Goal: Task Accomplishment & Management: Use online tool/utility

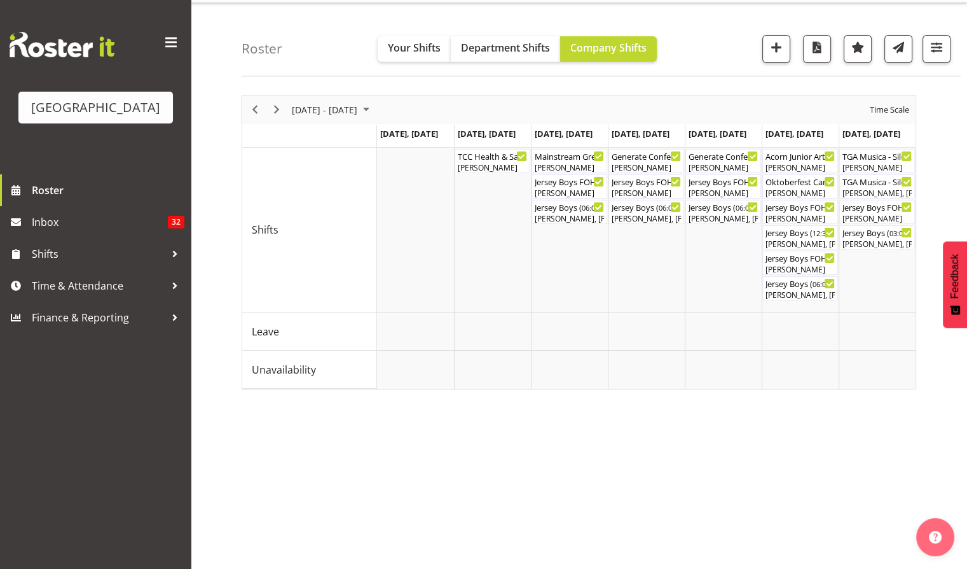
scroll to position [34, 0]
drag, startPoint x: 254, startPoint y: 105, endPoint x: 251, endPoint y: 121, distance: 16.8
click at [254, 106] on span "Previous" at bounding box center [254, 110] width 15 height 16
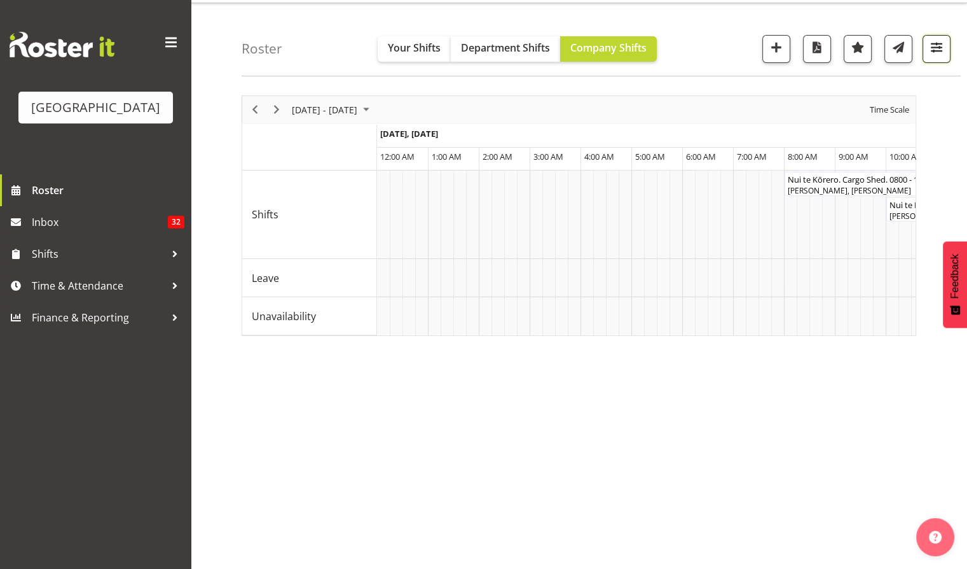
drag, startPoint x: 939, startPoint y: 43, endPoint x: 932, endPoint y: 51, distance: 9.9
click at [939, 43] on span "button" at bounding box center [937, 47] width 17 height 17
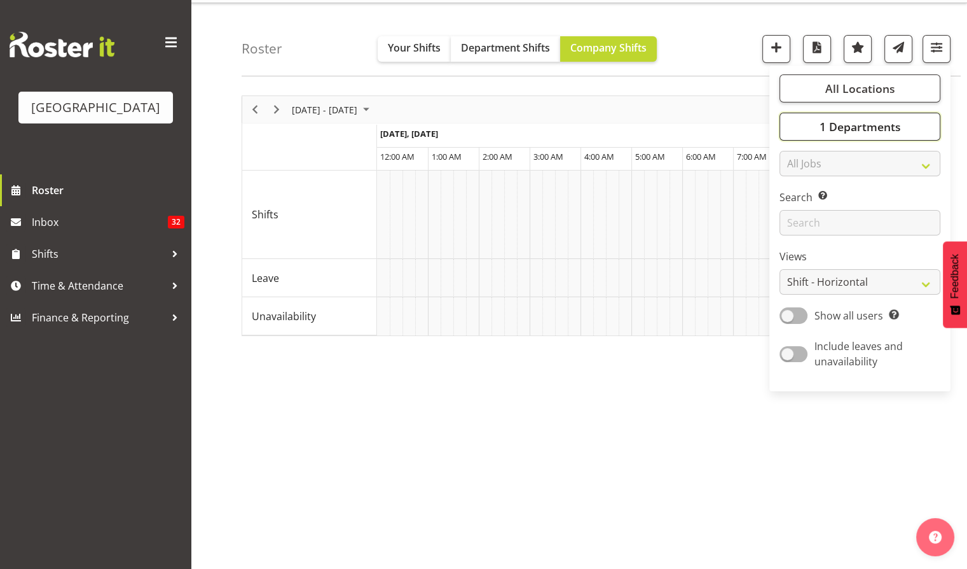
click at [857, 124] on span "1 Departments" at bounding box center [859, 126] width 81 height 15
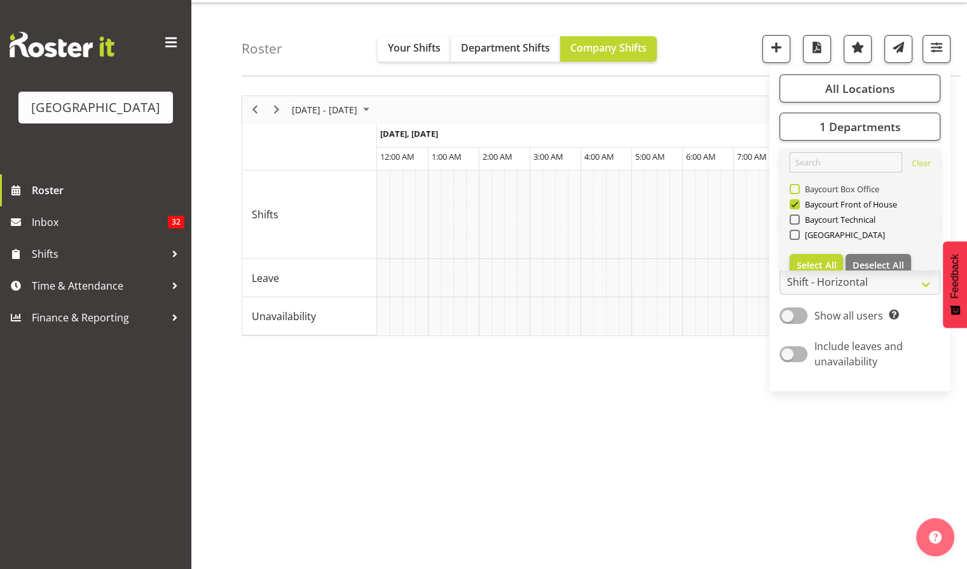
click at [793, 188] on span at bounding box center [795, 189] width 10 height 10
click at [793, 188] on input "Baycourt Box Office" at bounding box center [794, 189] width 8 height 8
checkbox input "true"
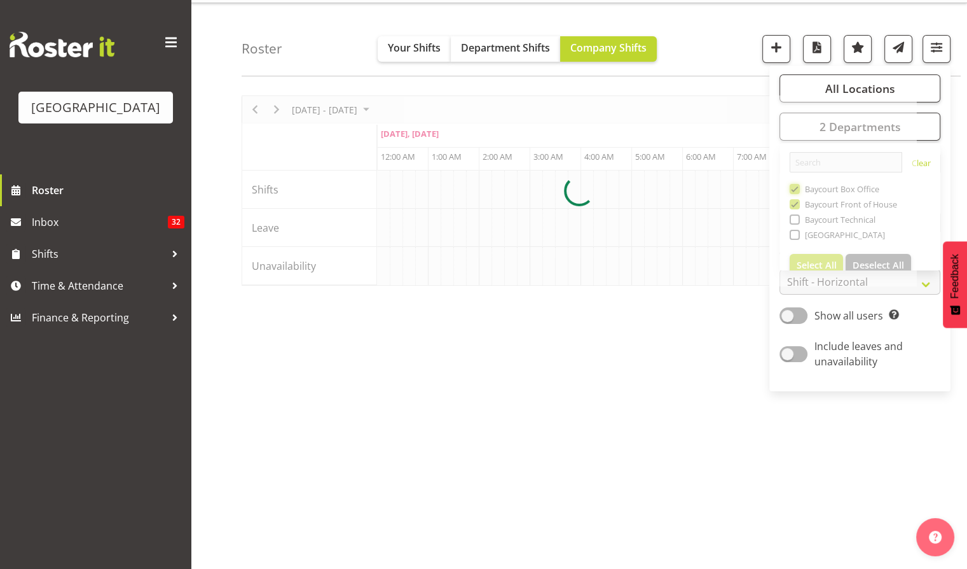
scroll to position [0, 1221]
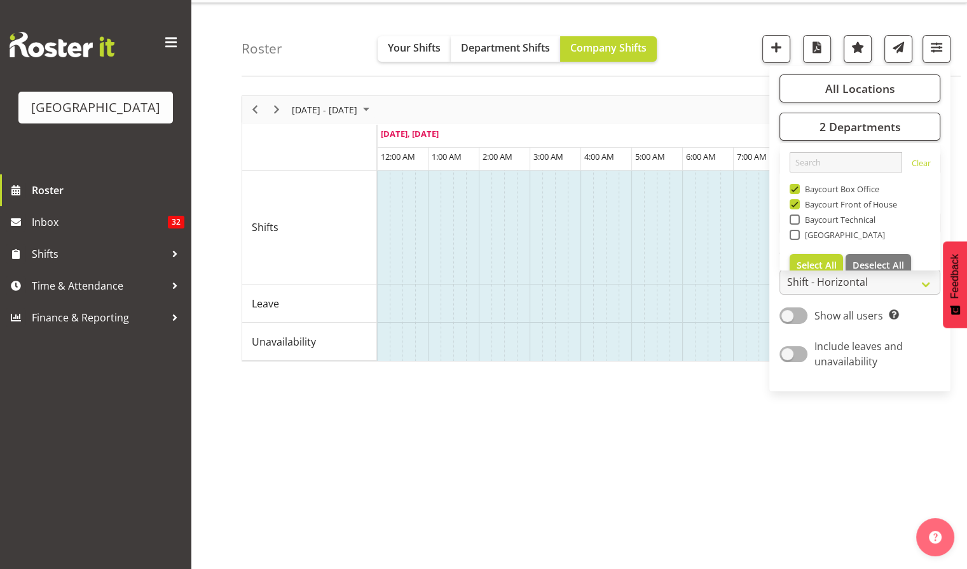
click at [726, 45] on div "Roster Your Shifts Department Shifts Company Shifts All Locations [GEOGRAPHIC_D…" at bounding box center [601, 39] width 719 height 73
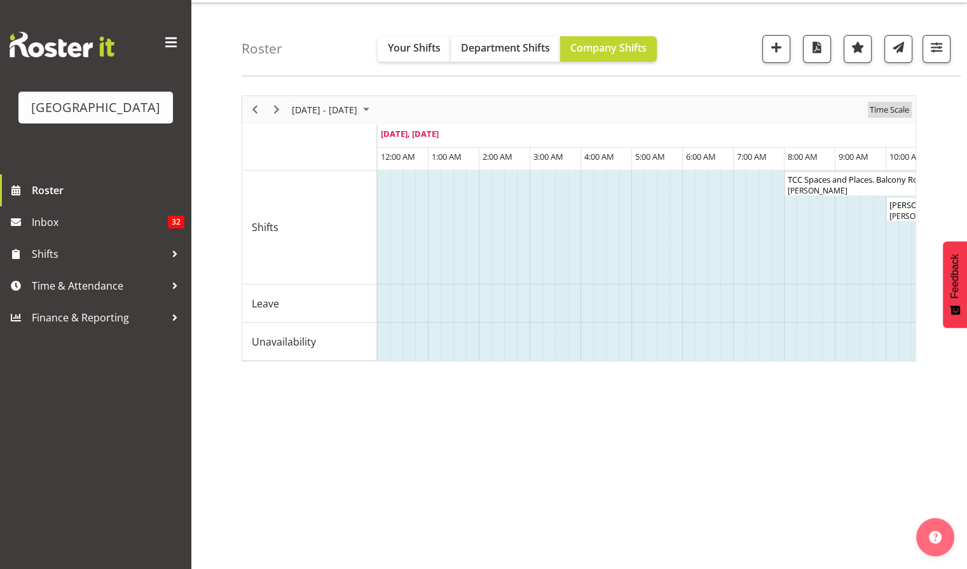
click at [885, 113] on span "Time Scale" at bounding box center [890, 110] width 42 height 16
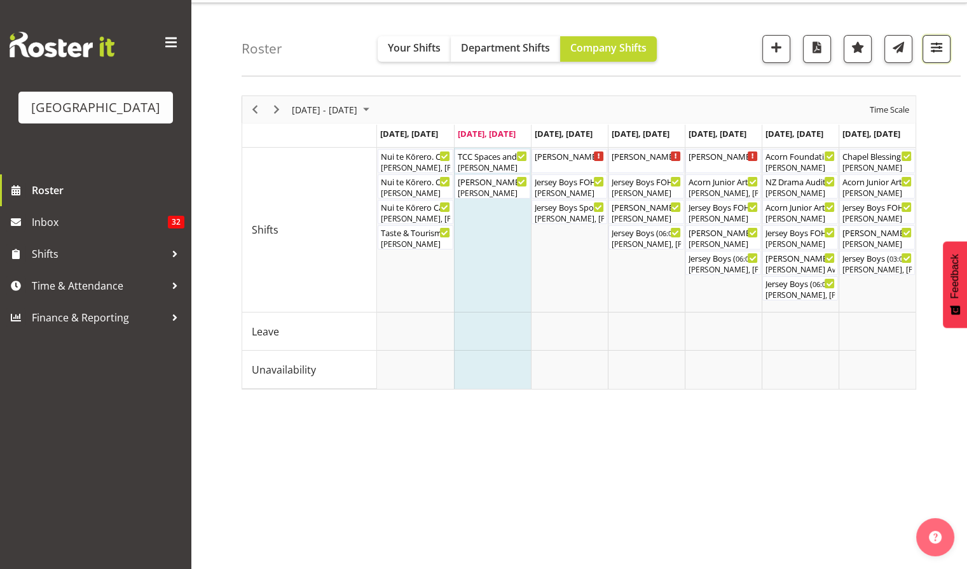
click at [931, 49] on span "button" at bounding box center [937, 47] width 17 height 17
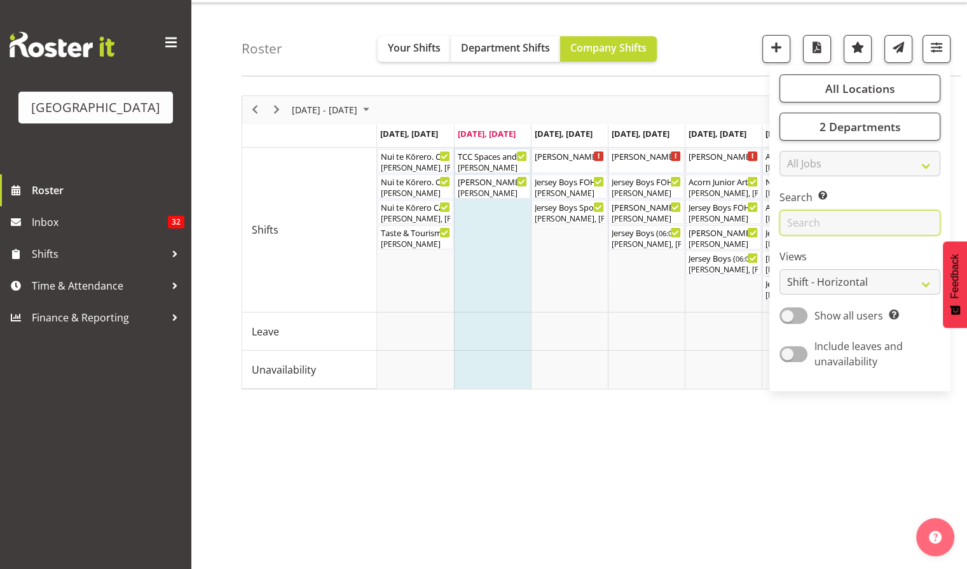
click at [817, 227] on input "text" at bounding box center [860, 222] width 161 height 25
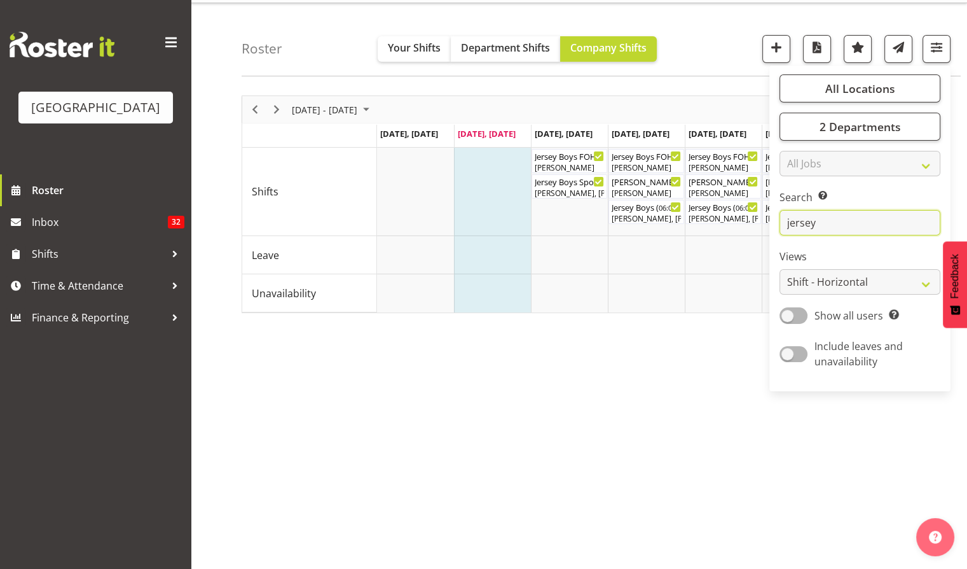
type input "jersey"
click at [695, 349] on div "[DATE] - [DATE] [DATE] Day Week Fortnight Month calendar Month Agenda Time Scal…" at bounding box center [605, 340] width 726 height 509
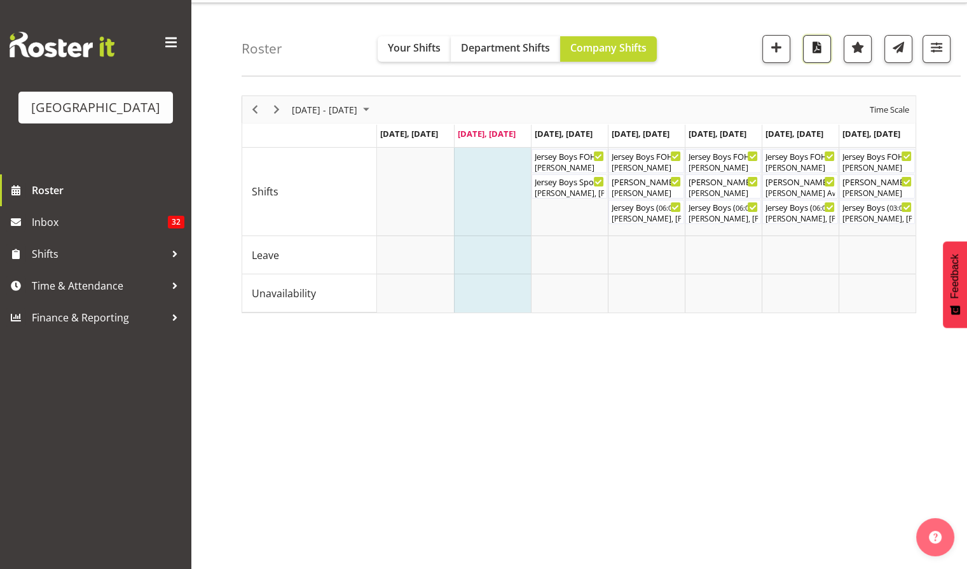
click at [817, 45] on span "button" at bounding box center [817, 47] width 17 height 17
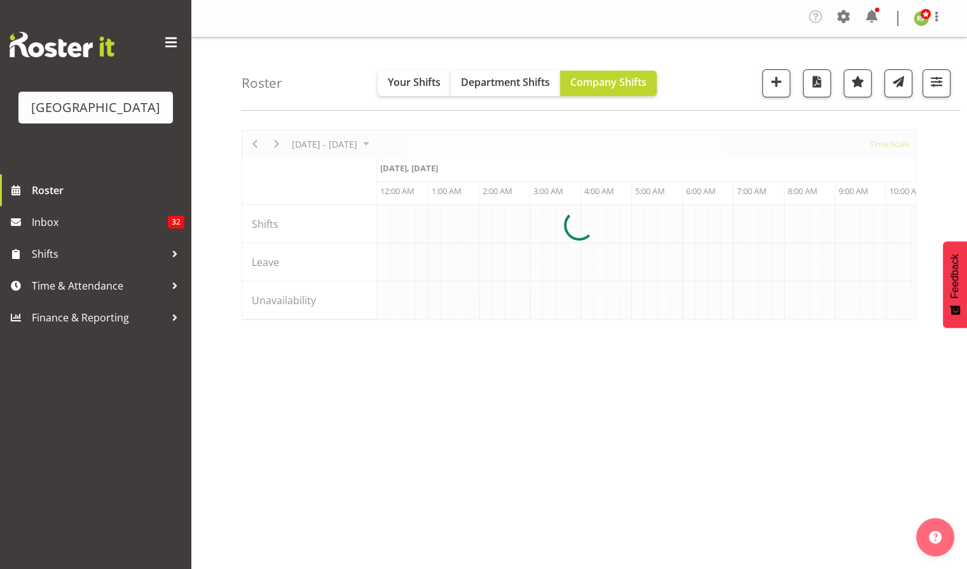
scroll to position [0, 1221]
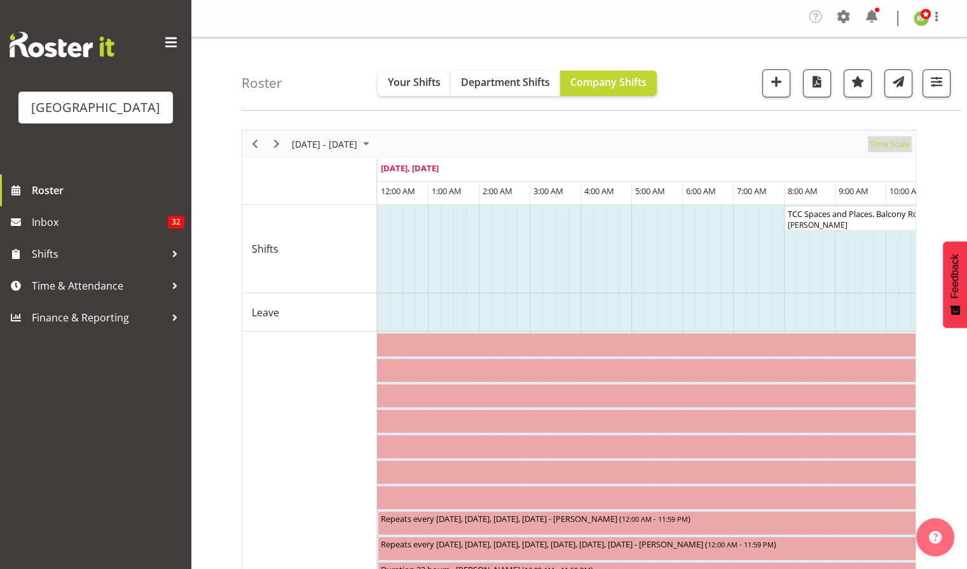
click at [888, 144] on span "Time Scale" at bounding box center [890, 144] width 42 height 16
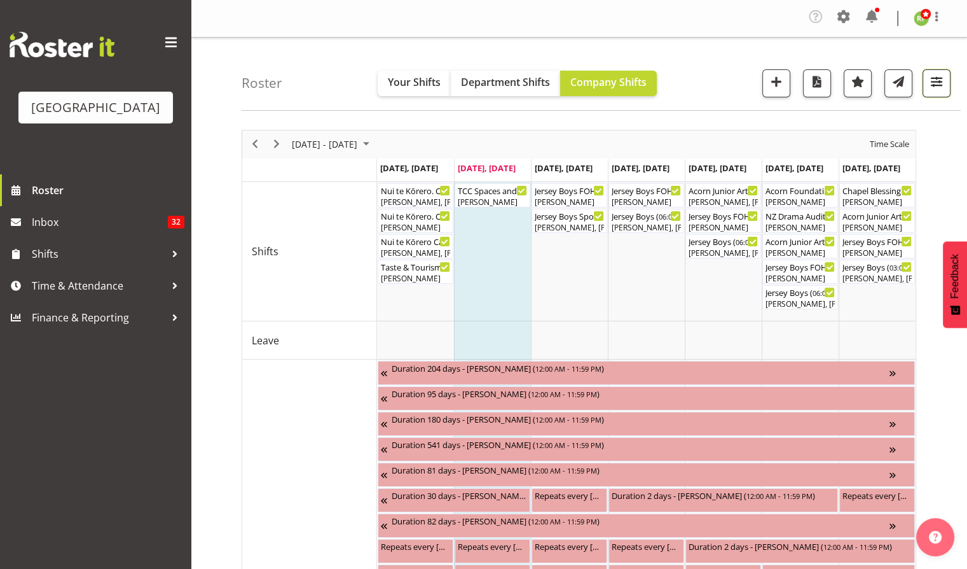
click at [934, 80] on span "button" at bounding box center [937, 81] width 17 height 17
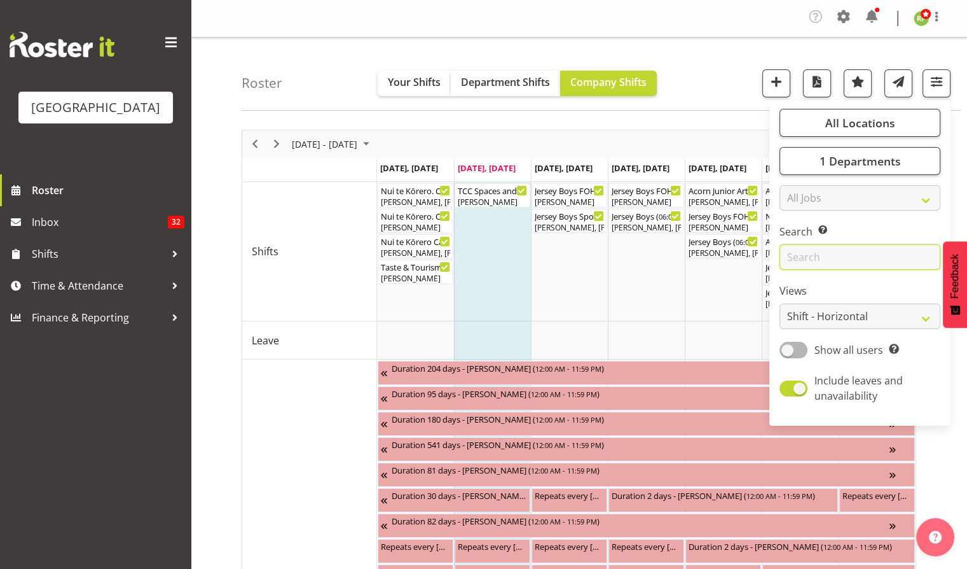
click at [807, 263] on input "text" at bounding box center [860, 256] width 161 height 25
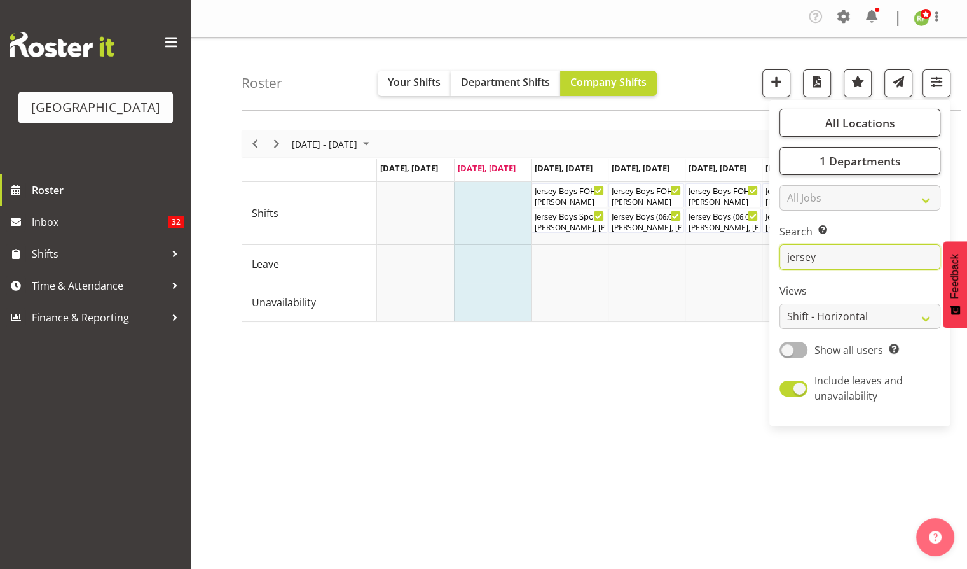
type input "jersey"
drag, startPoint x: 683, startPoint y: 393, endPoint x: 728, endPoint y: 330, distance: 77.1
click at [684, 391] on div "September 08 - 14, 2025 Today Day Week Fortnight Month calendar Month Agenda Ti…" at bounding box center [605, 374] width 726 height 509
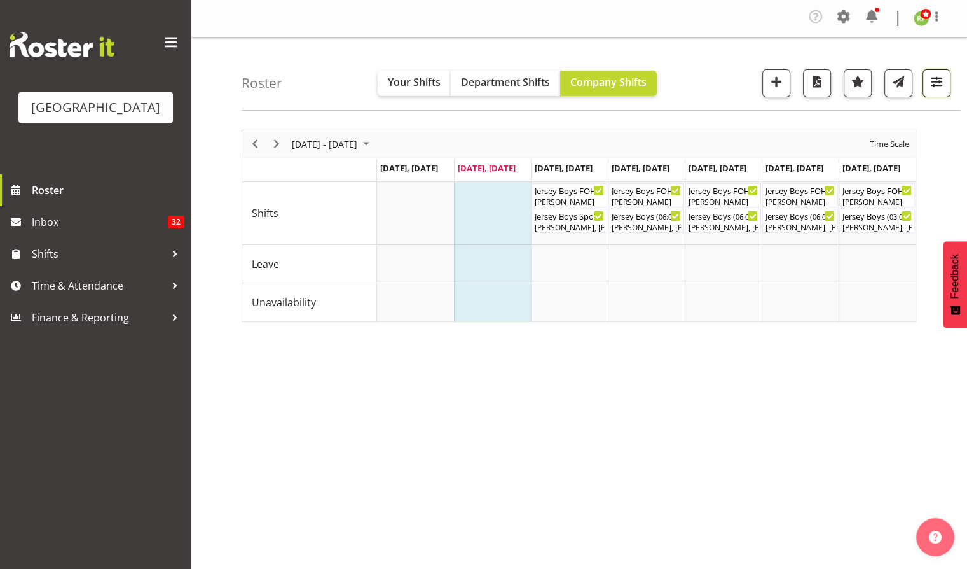
click at [939, 92] on button "button" at bounding box center [937, 83] width 28 height 28
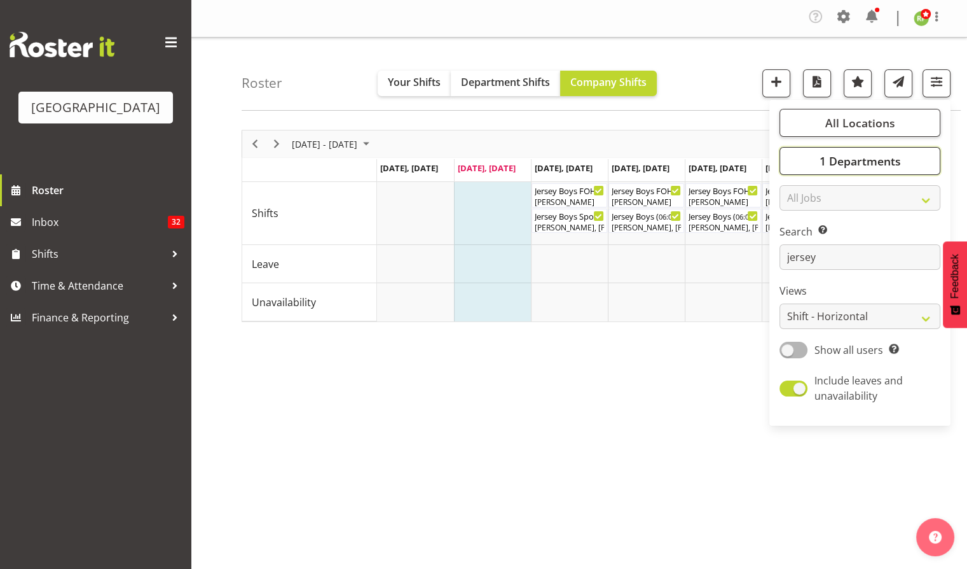
click at [863, 171] on button "1 Departments" at bounding box center [860, 161] width 161 height 28
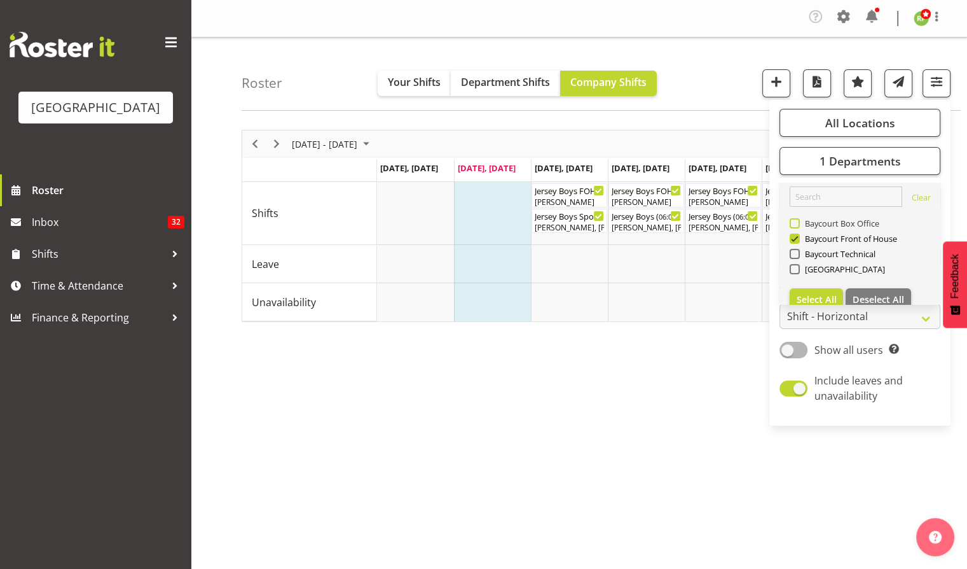
click at [806, 228] on span "Baycourt Box Office" at bounding box center [840, 223] width 80 height 10
click at [798, 228] on input "Baycourt Box Office" at bounding box center [794, 223] width 8 height 8
checkbox input "true"
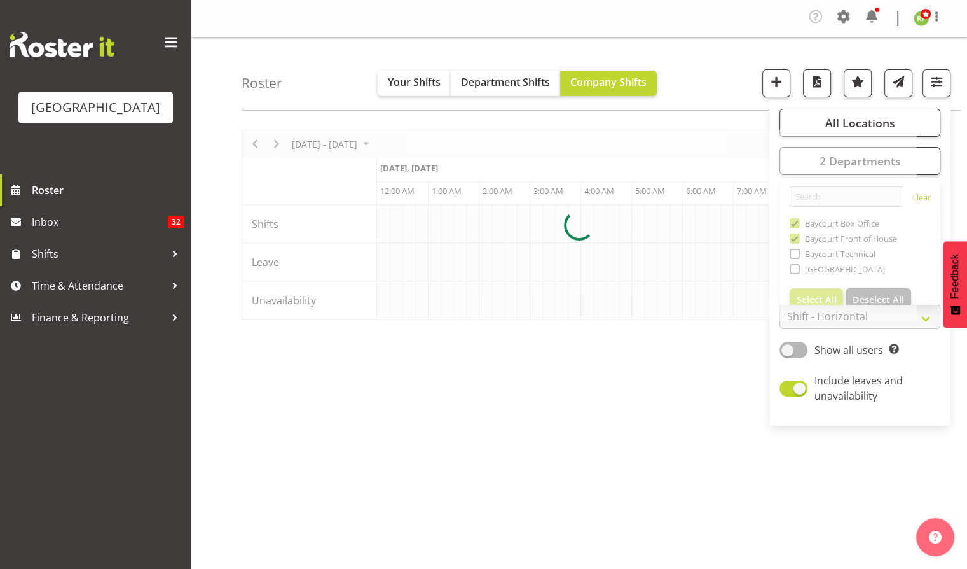
click at [716, 89] on div "Roster Your Shifts Department Shifts Company Shifts All Locations [GEOGRAPHIC_D…" at bounding box center [601, 74] width 719 height 73
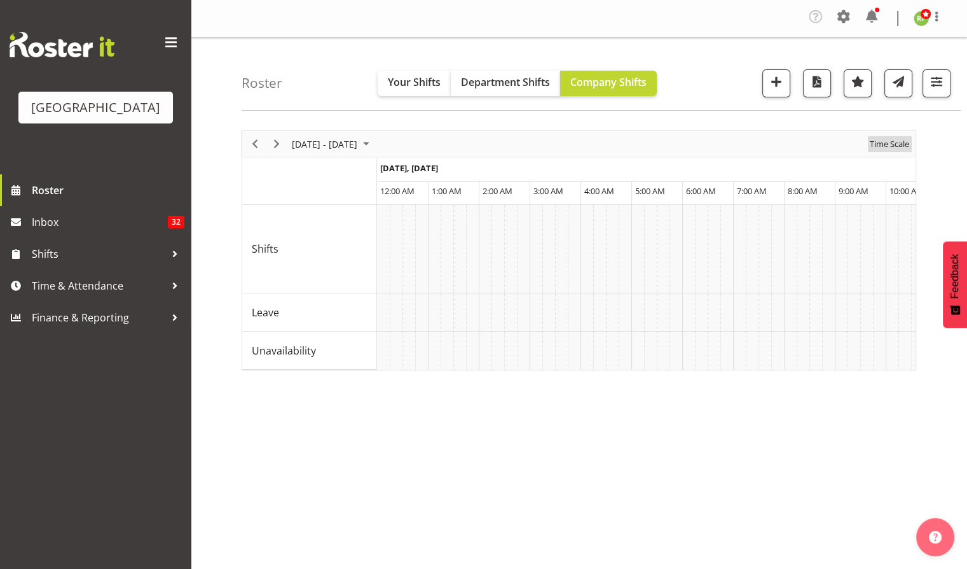
click at [880, 144] on span "Time Scale" at bounding box center [890, 144] width 42 height 16
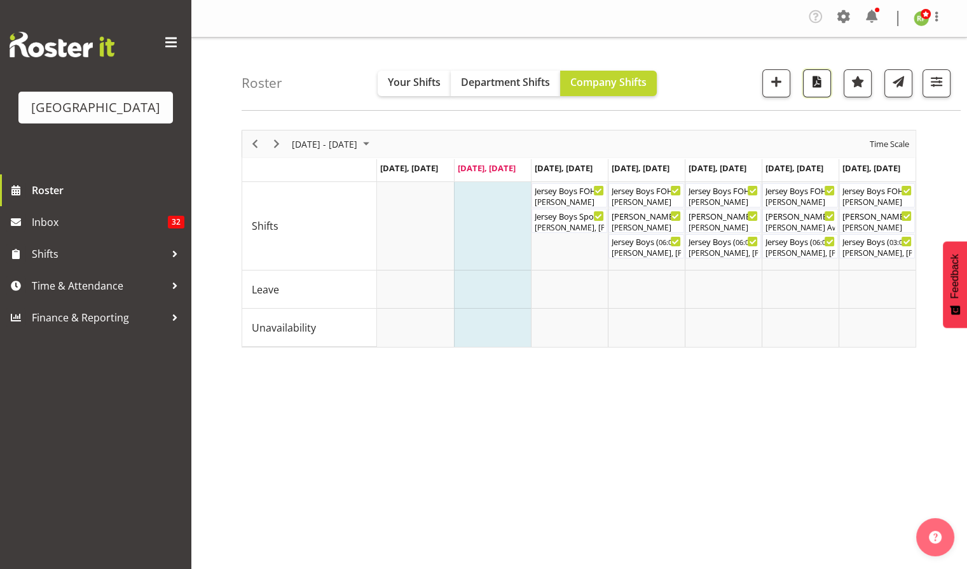
click at [821, 85] on span "button" at bounding box center [817, 81] width 17 height 17
click at [941, 81] on span "button" at bounding box center [937, 81] width 17 height 17
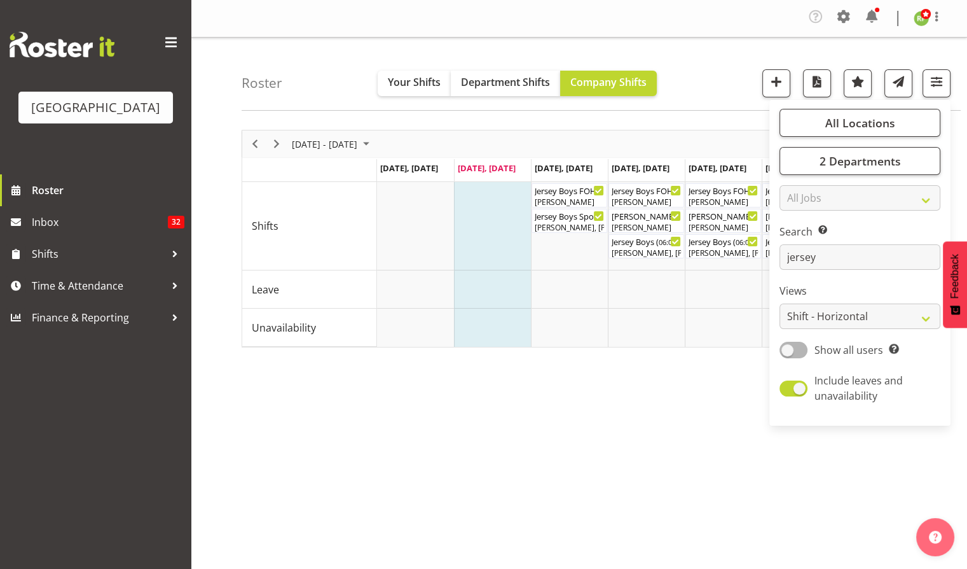
drag, startPoint x: 686, startPoint y: 478, endPoint x: 692, endPoint y: 469, distance: 11.1
click at [687, 476] on div "September 08 - 14, 2025 Today Day Week Fortnight Month calendar Month Agenda Ti…" at bounding box center [605, 374] width 726 height 509
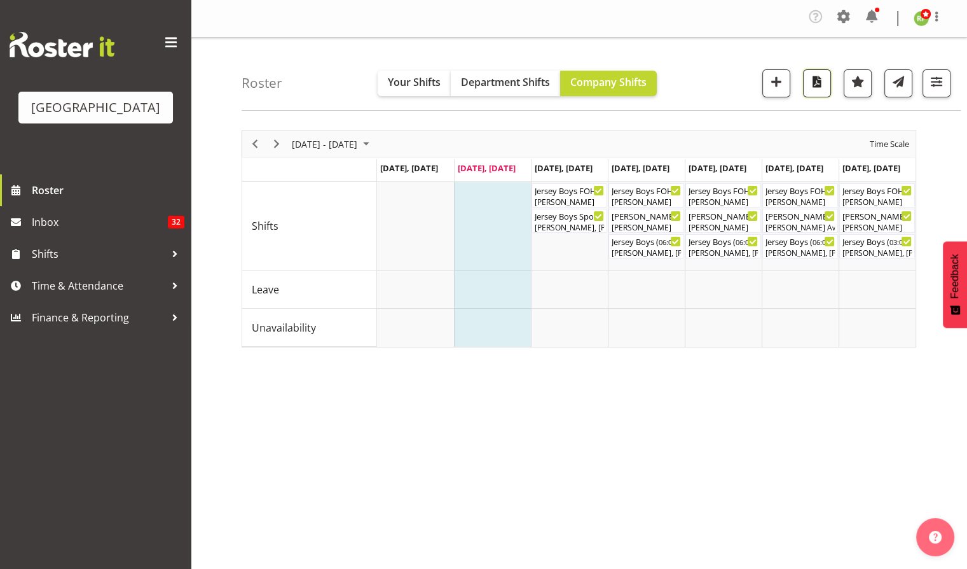
click at [809, 74] on span "button" at bounding box center [817, 81] width 17 height 17
click at [945, 83] on span "button" at bounding box center [937, 81] width 17 height 17
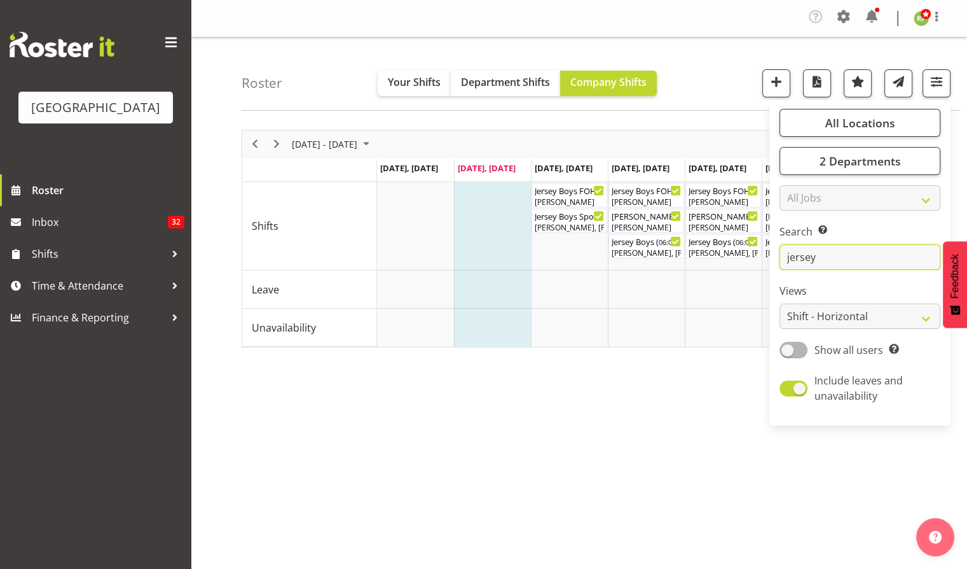
drag, startPoint x: 829, startPoint y: 253, endPoint x: 809, endPoint y: 261, distance: 22.0
click at [791, 258] on input "jersey" at bounding box center [860, 256] width 161 height 25
type input "j"
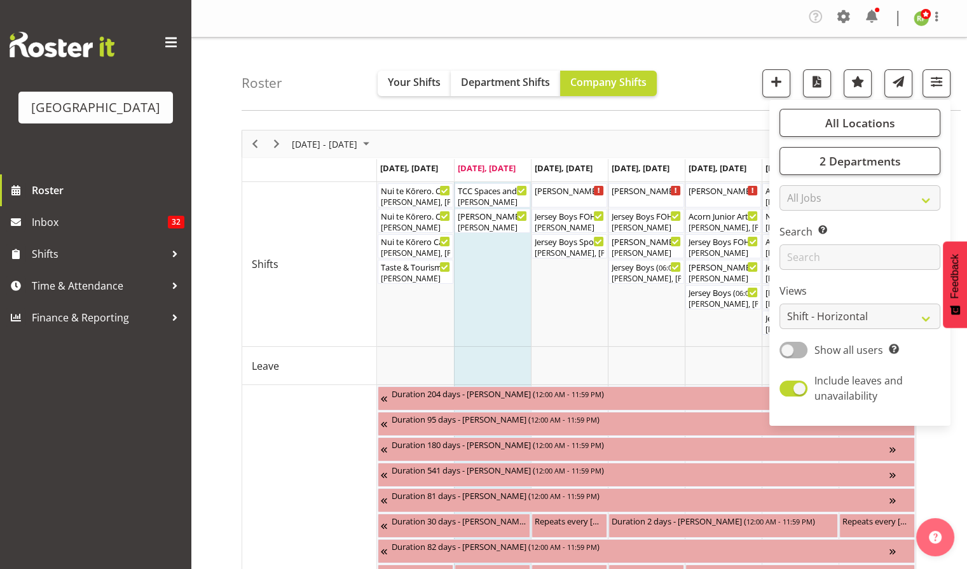
click at [708, 80] on div "Roster Your Shifts Department Shifts Company Shifts All Locations [GEOGRAPHIC_D…" at bounding box center [601, 74] width 719 height 73
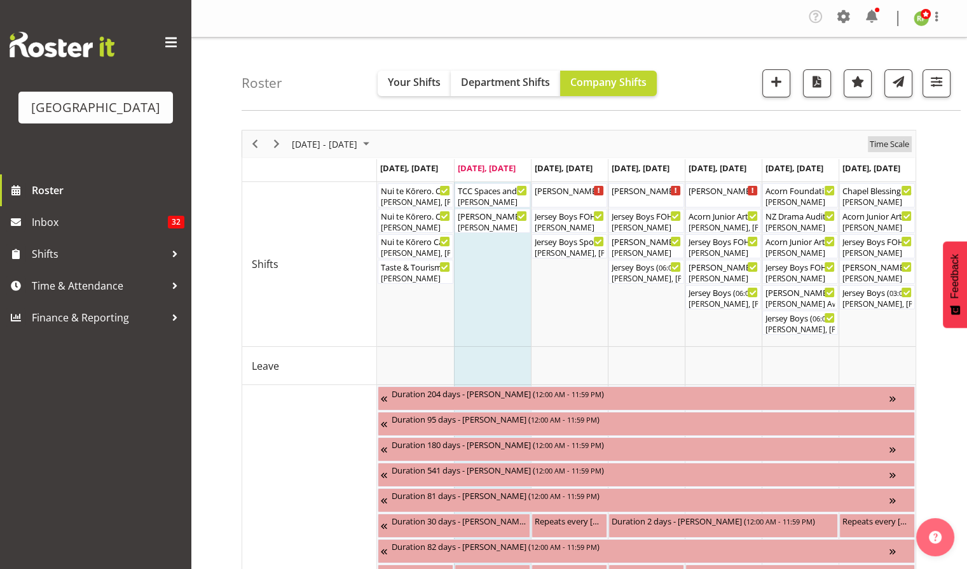
click at [881, 149] on span "Time Scale" at bounding box center [890, 144] width 42 height 16
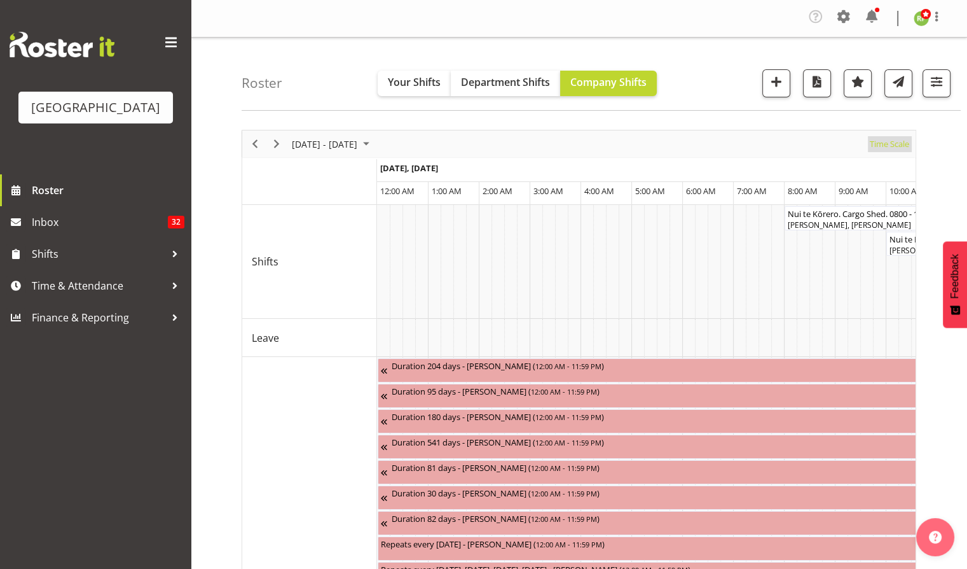
scroll to position [0, 1221]
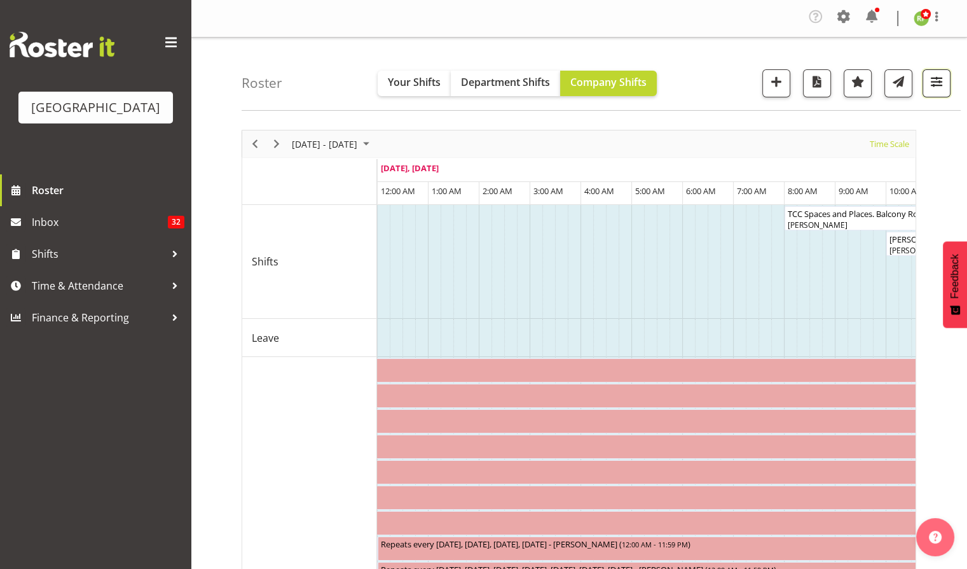
drag, startPoint x: 941, startPoint y: 84, endPoint x: 934, endPoint y: 104, distance: 21.7
click at [941, 83] on span "button" at bounding box center [937, 81] width 17 height 17
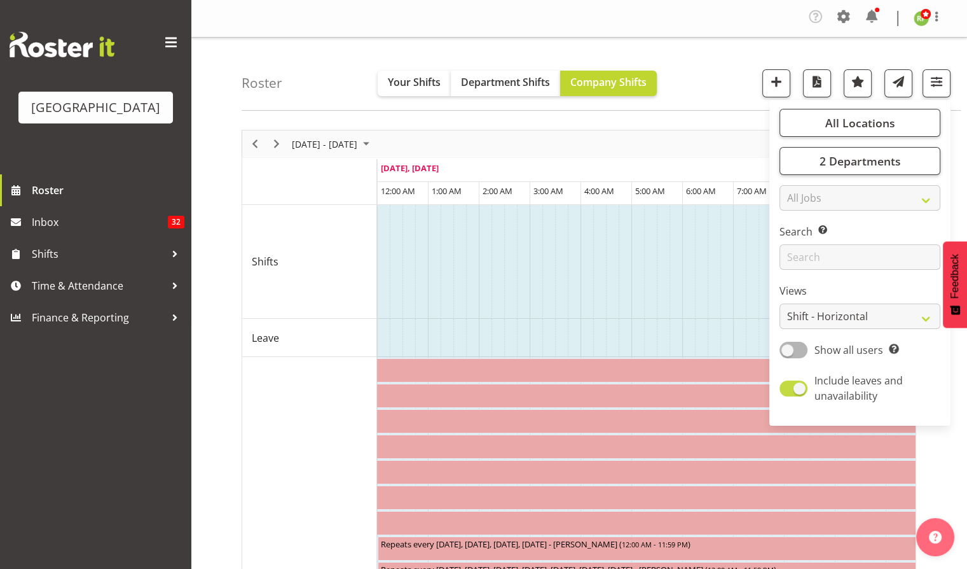
click at [794, 391] on span at bounding box center [794, 388] width 28 height 16
click at [788, 391] on input "Include leaves and unavailability" at bounding box center [784, 388] width 8 height 8
checkbox input "false"
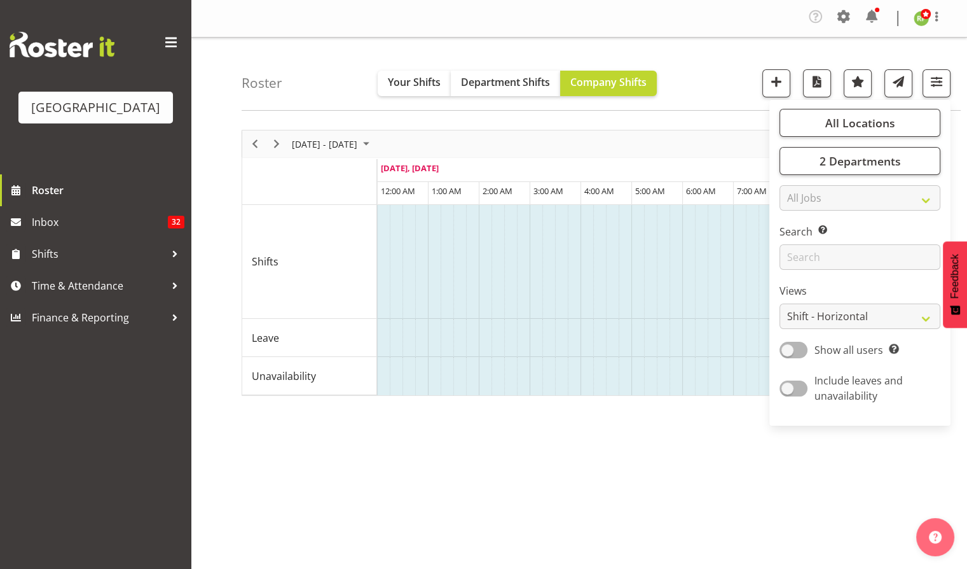
click at [712, 67] on div "Roster Your Shifts Department Shifts Company Shifts All Locations [GEOGRAPHIC_D…" at bounding box center [601, 74] width 719 height 73
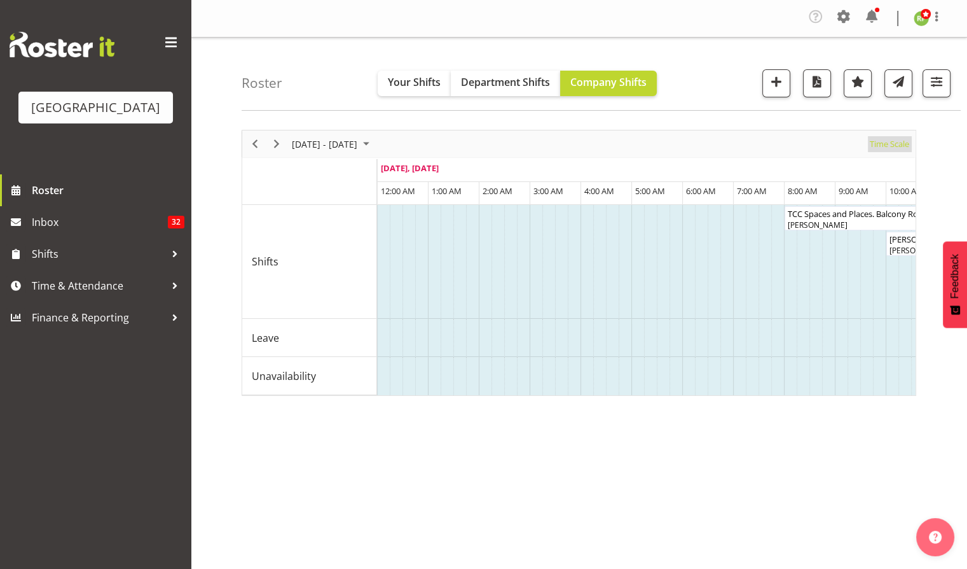
click at [884, 146] on span "Time Scale" at bounding box center [890, 144] width 42 height 16
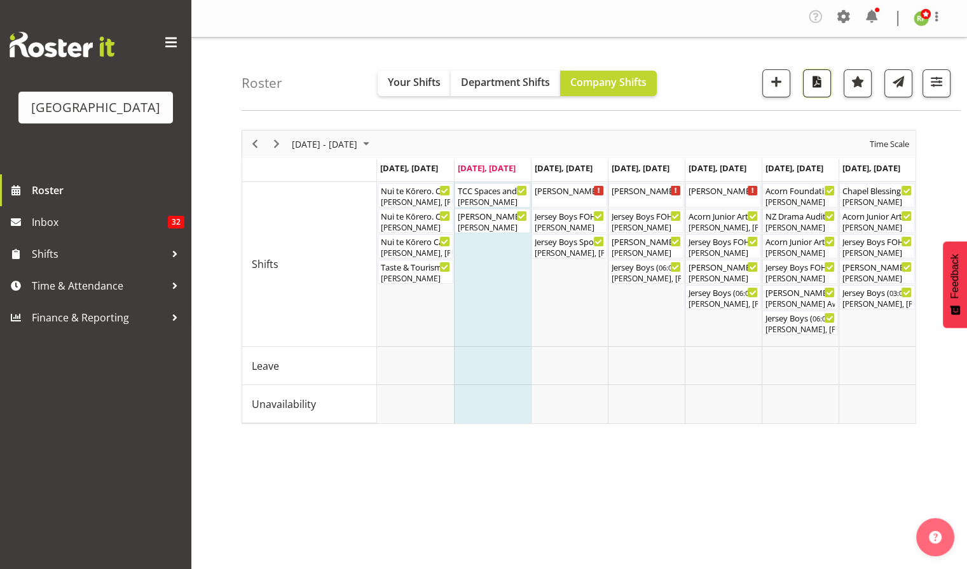
click at [814, 83] on span "button" at bounding box center [817, 81] width 17 height 17
